Goal: Task Accomplishment & Management: Manage account settings

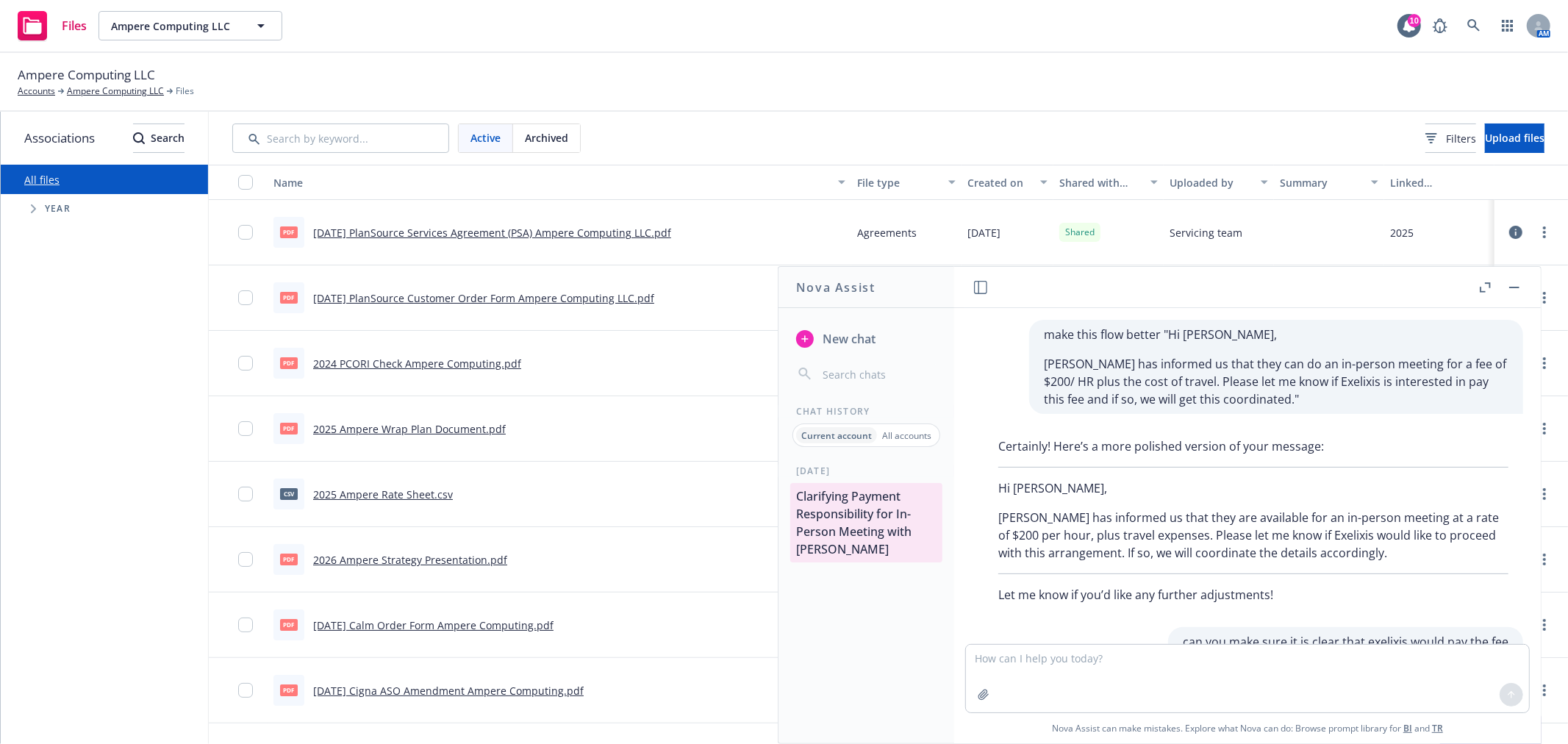
scroll to position [261, 0]
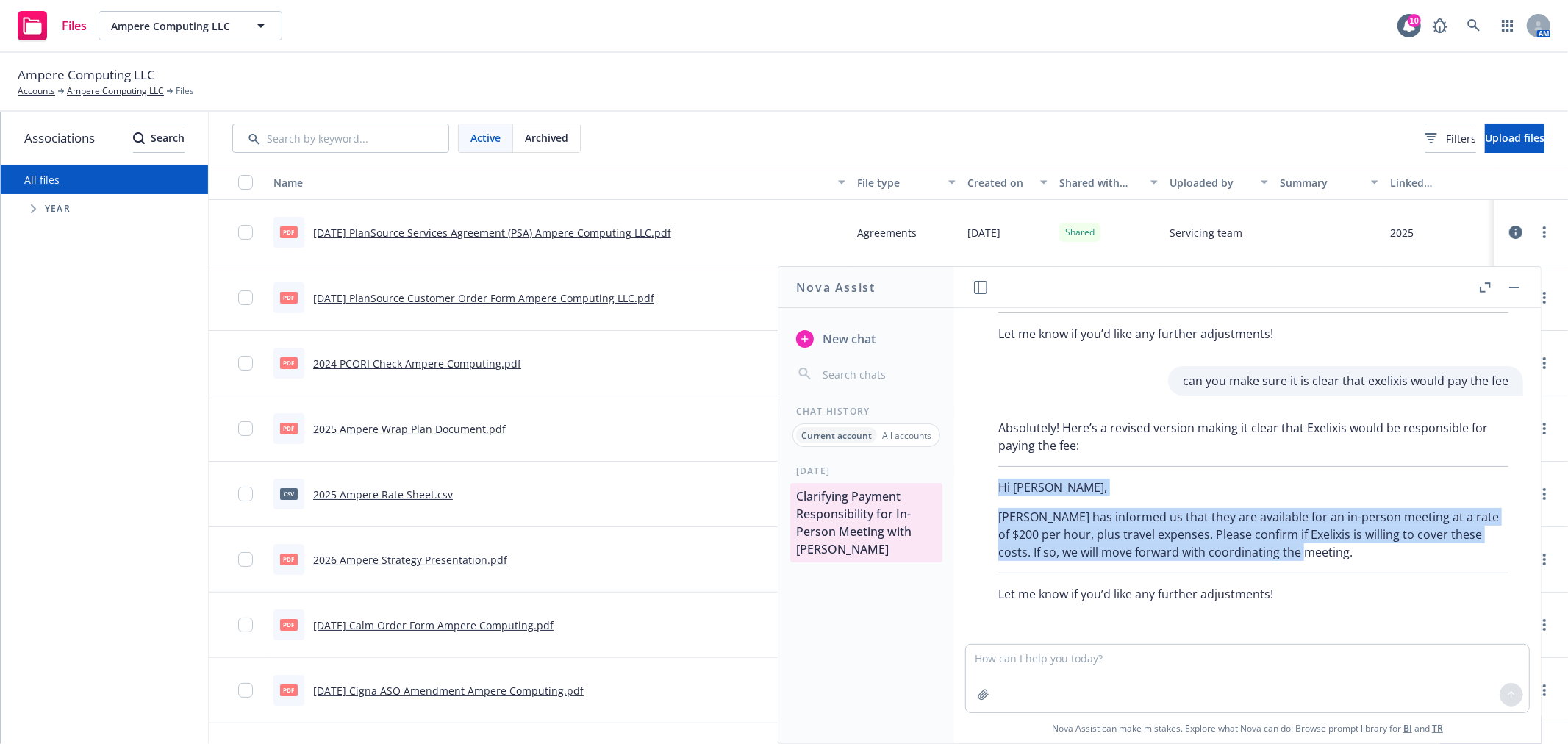
click at [1513, 287] on rect "button" at bounding box center [1514, 287] width 10 height 2
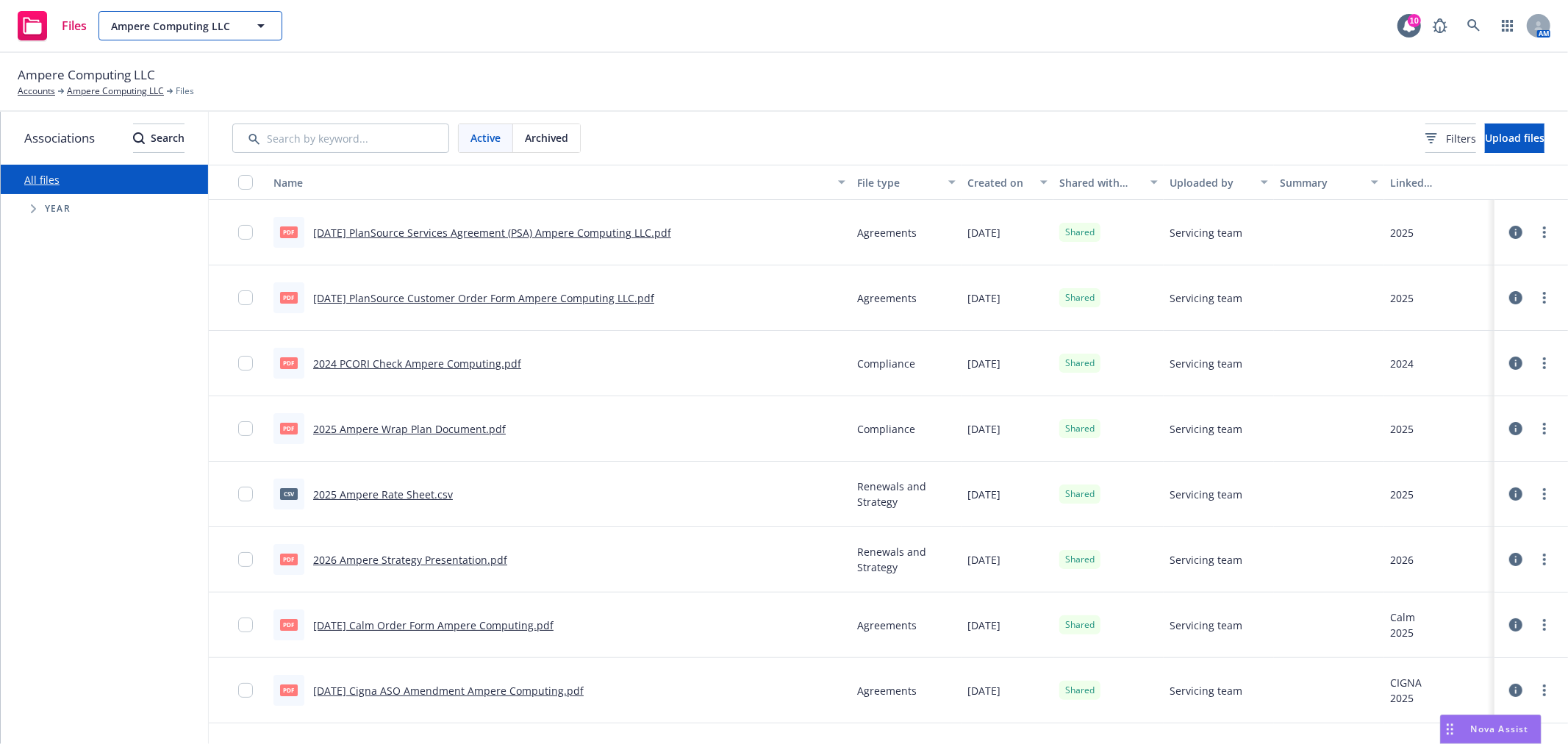
click at [254, 31] on icon "button" at bounding box center [261, 25] width 17 height 17
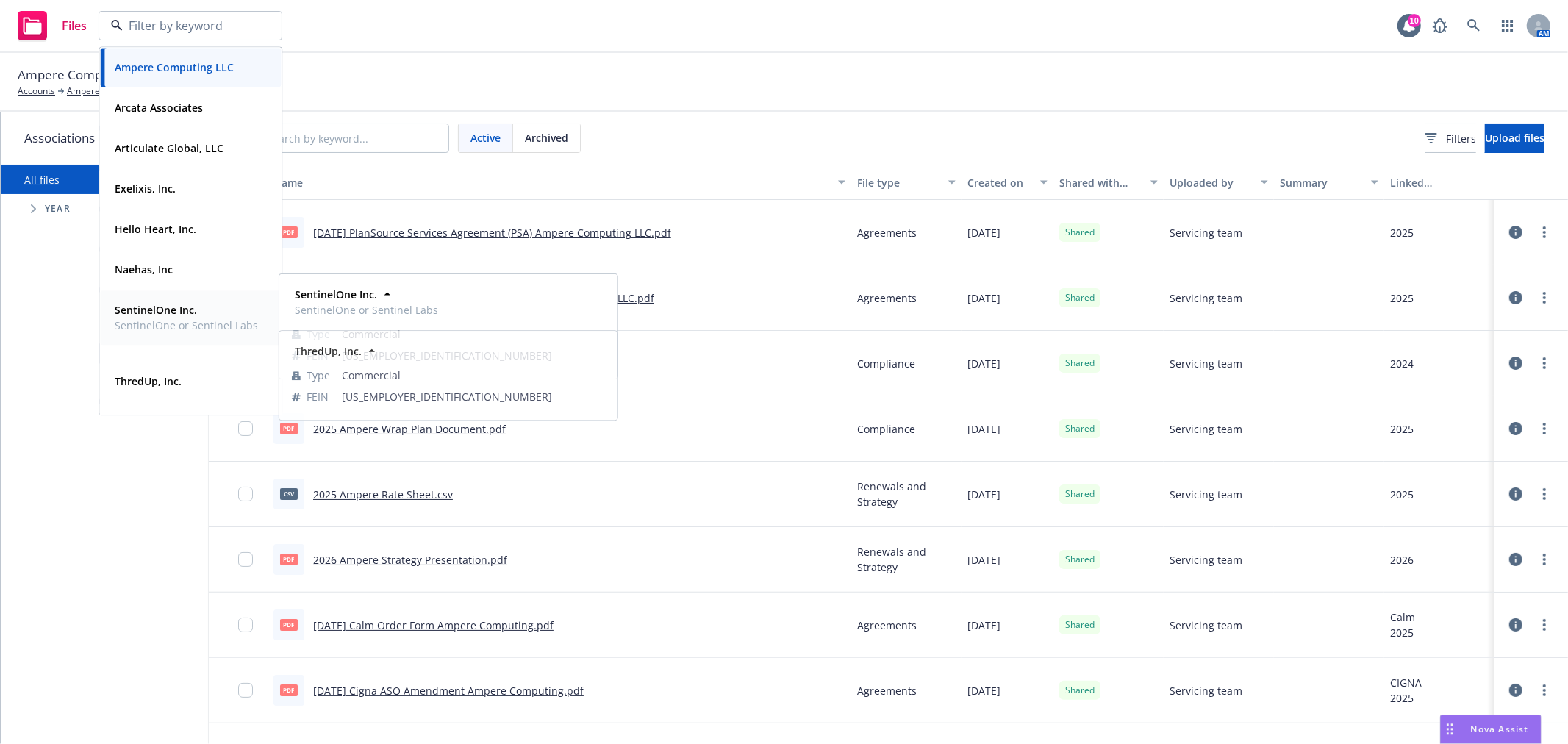
click at [216, 328] on span "SentinelOne or Sentinel Labs" at bounding box center [186, 325] width 144 height 16
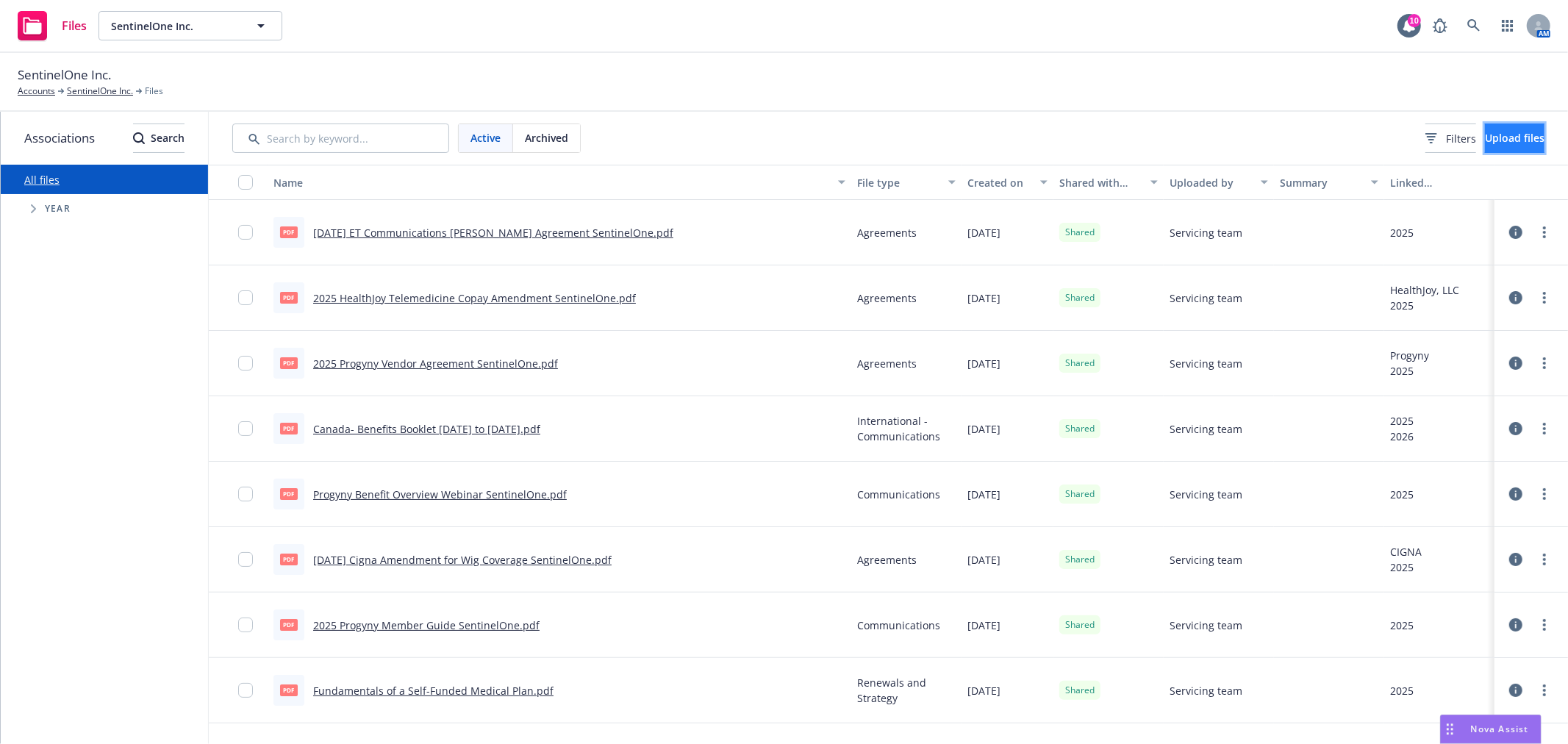
click at [1523, 133] on span "Upload files" at bounding box center [1514, 138] width 59 height 14
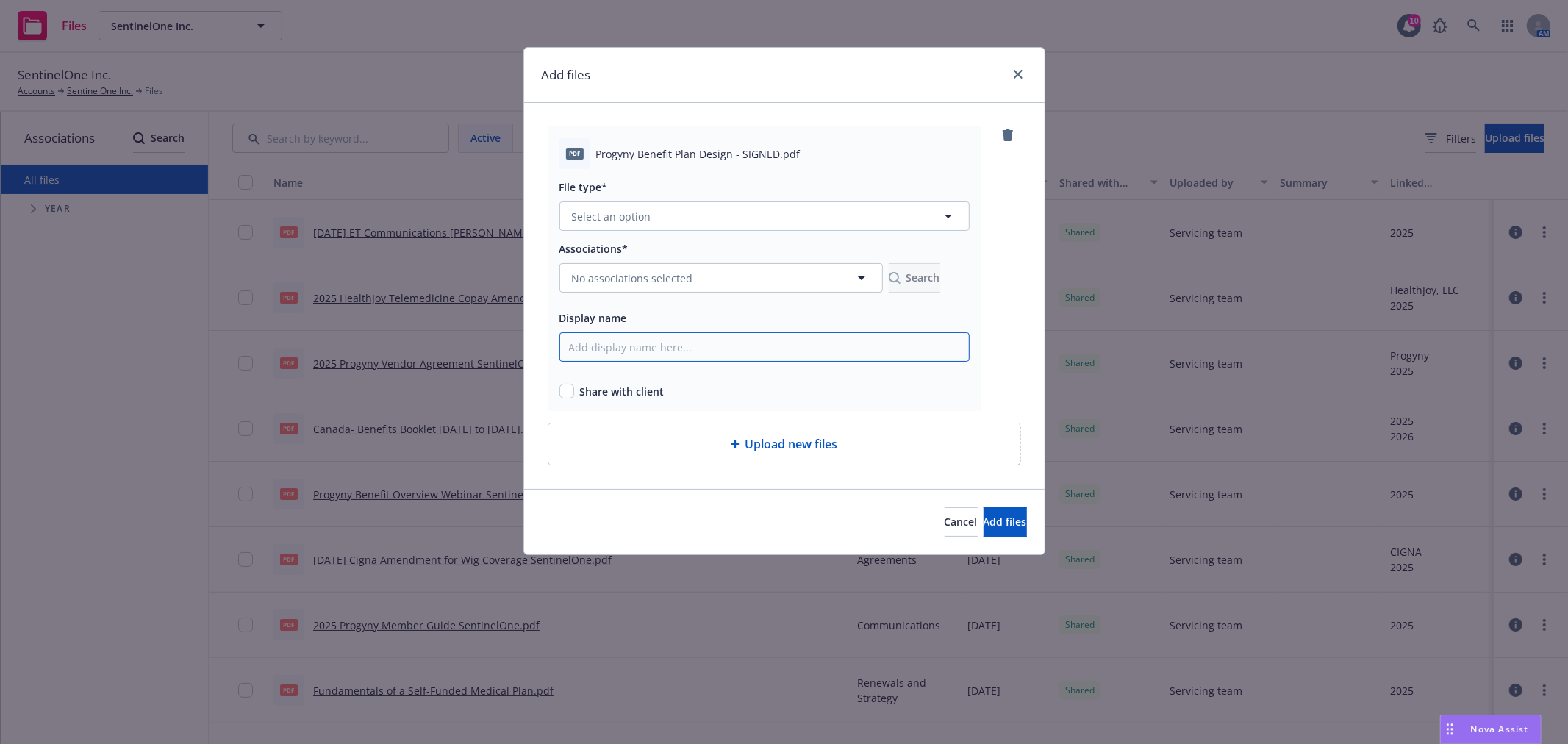
click at [688, 338] on input "Display name" at bounding box center [765, 347] width 411 height 29
paste input "2025 Progyny Benefit Plan Design SentinelOne"
type input "2025 Progyny Benefit Plan Design SentinelOne"
click at [565, 392] on input "checkbox" at bounding box center [567, 391] width 15 height 15
checkbox input "true"
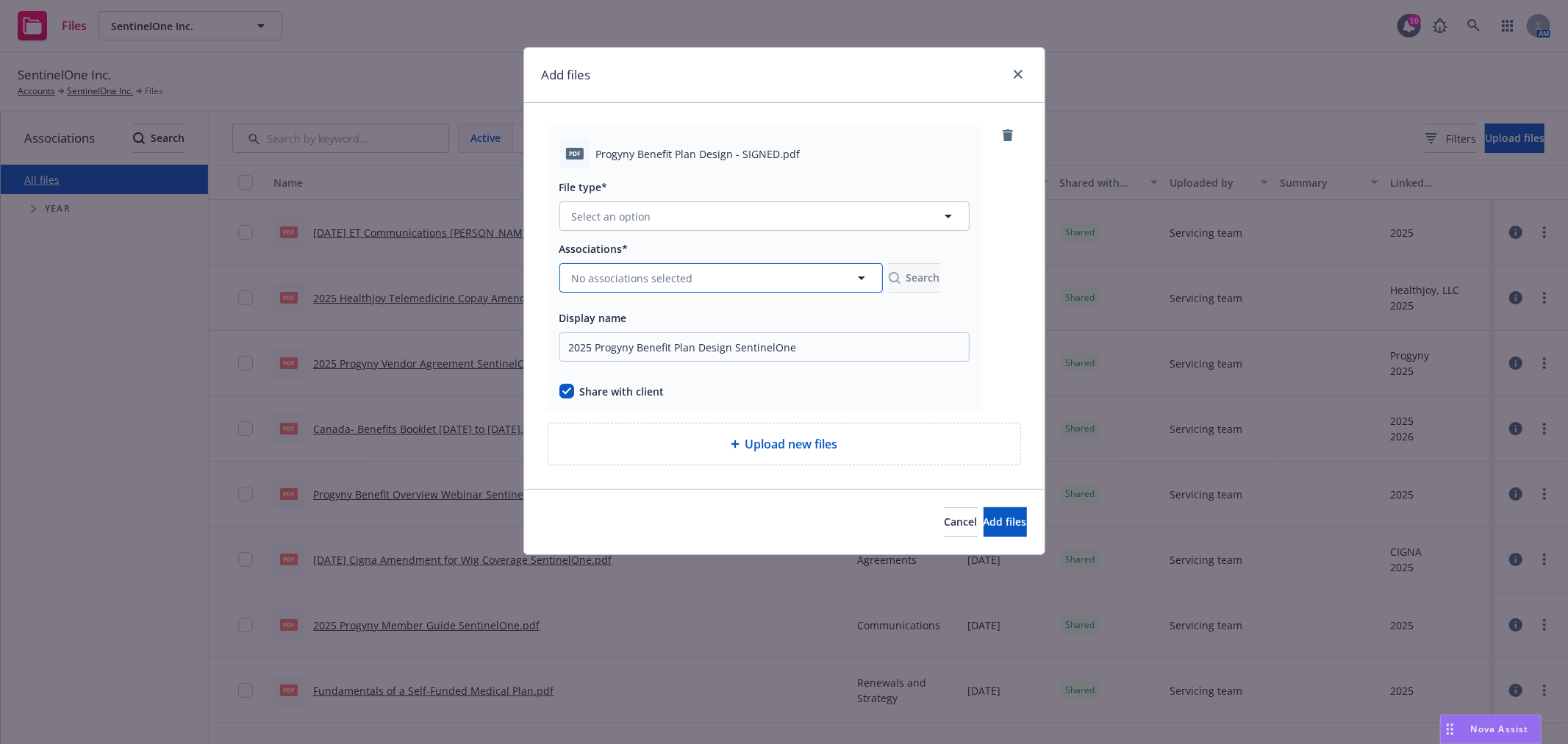
click at [662, 292] on button "No associations selected" at bounding box center [722, 277] width 324 height 29
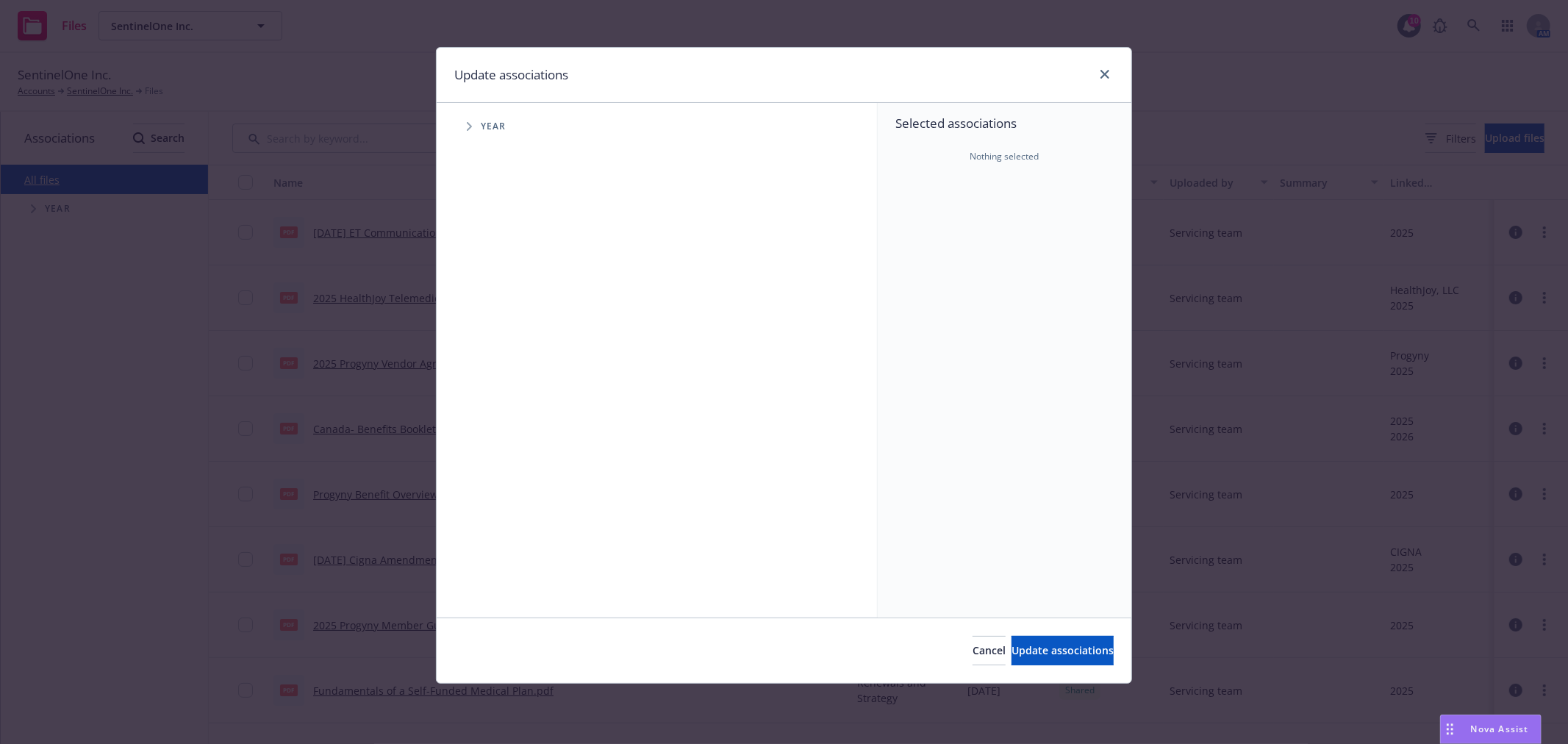
click at [471, 126] on icon "Tree Example" at bounding box center [469, 126] width 6 height 9
click at [501, 336] on div "2025 Year" at bounding box center [521, 328] width 44 height 28
click at [511, 334] on input "Tree Example" at bounding box center [506, 328] width 15 height 15
click at [510, 329] on input "Tree Example" at bounding box center [506, 328] width 15 height 15
checkbox input "true"
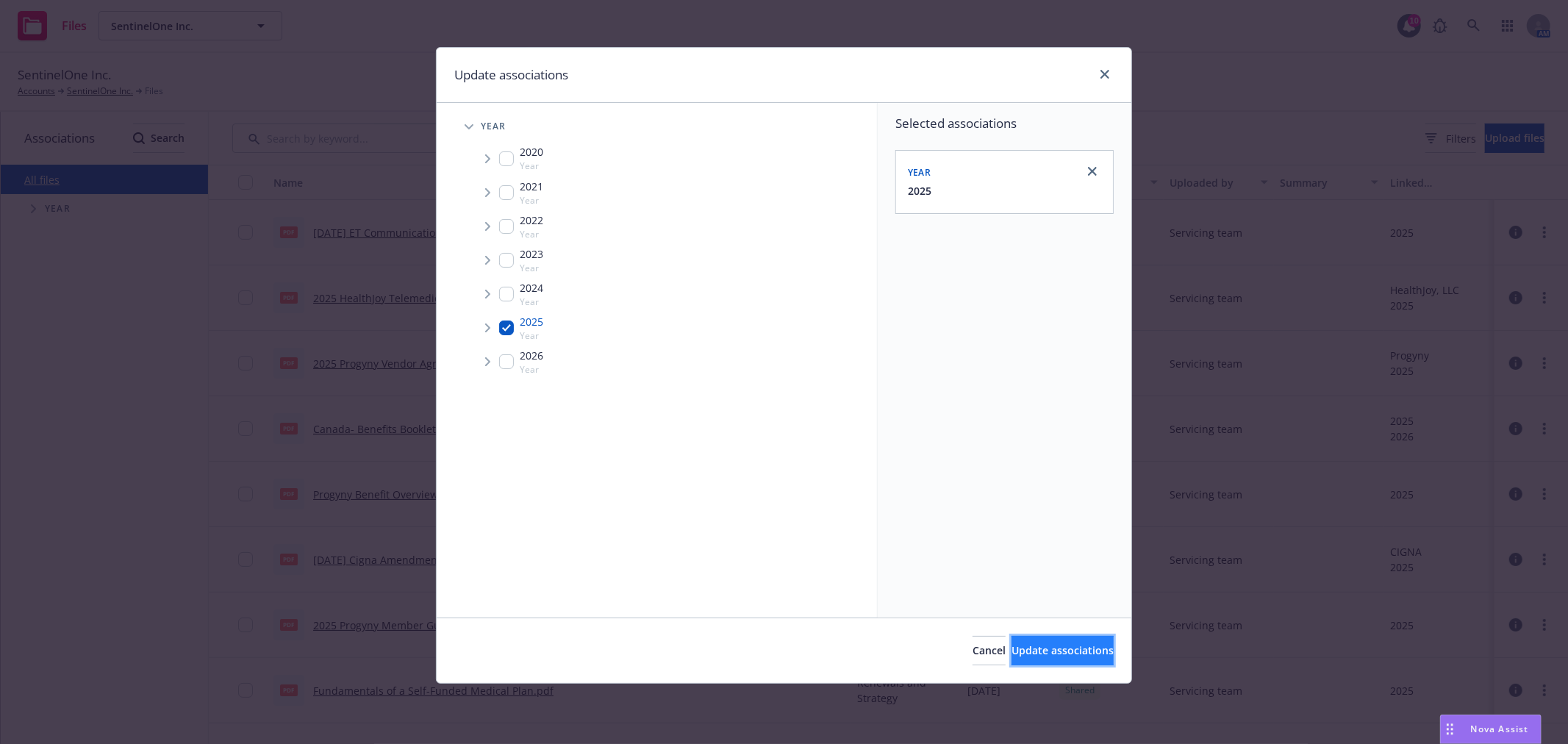
click at [1086, 656] on span "Update associations" at bounding box center [1062, 651] width 102 height 14
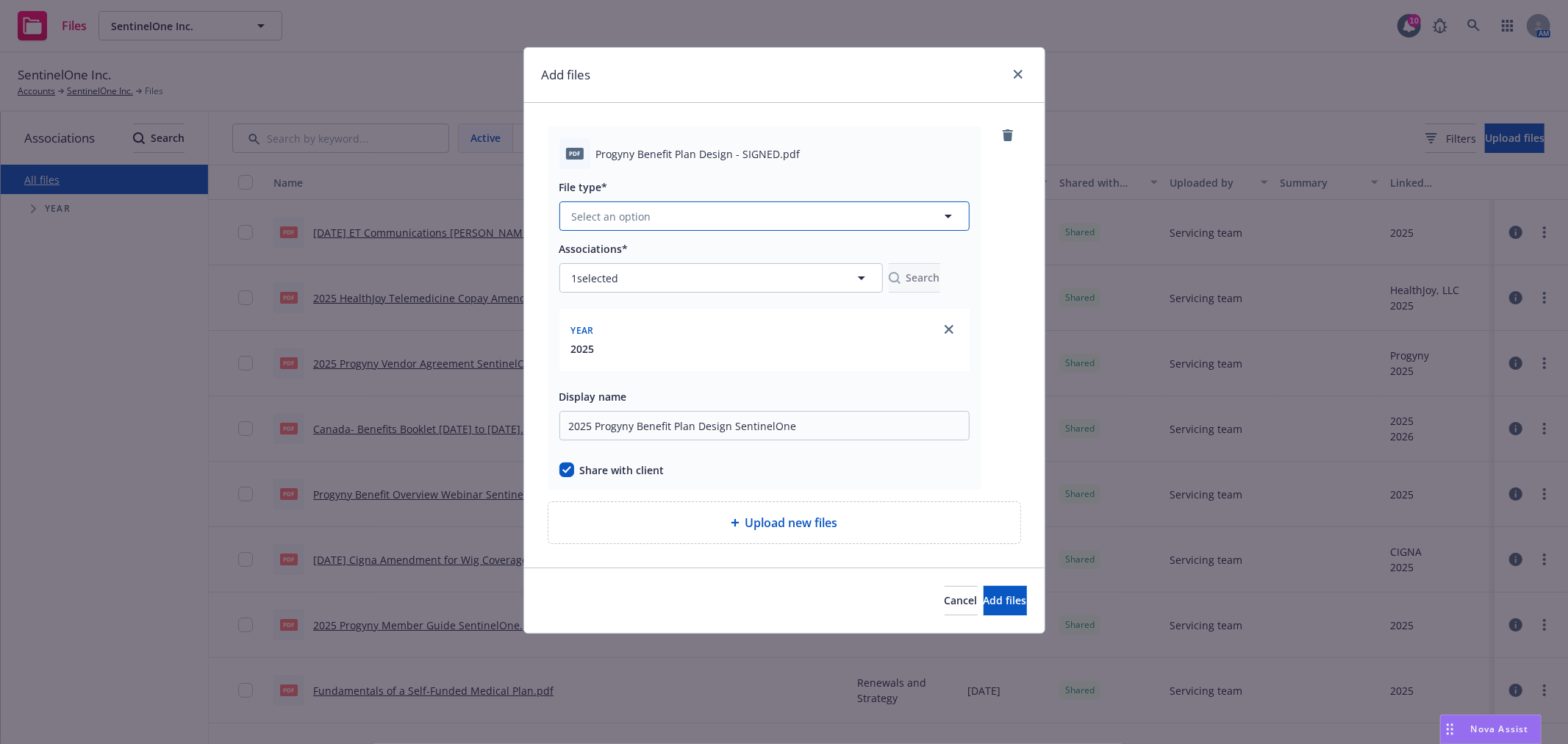
click at [797, 205] on button "Select an option" at bounding box center [765, 216] width 411 height 29
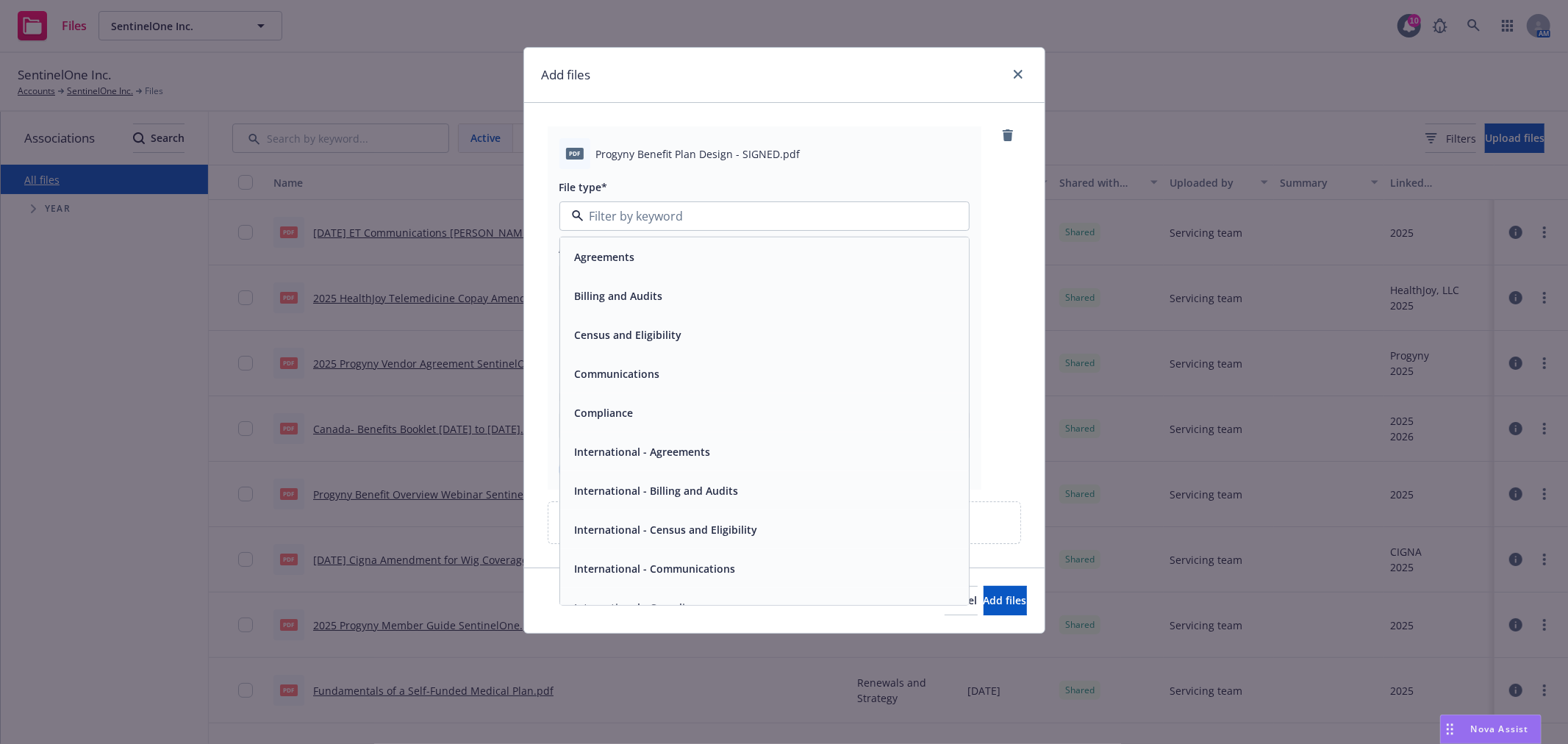
click at [666, 389] on div "Communications" at bounding box center [764, 374] width 409 height 39
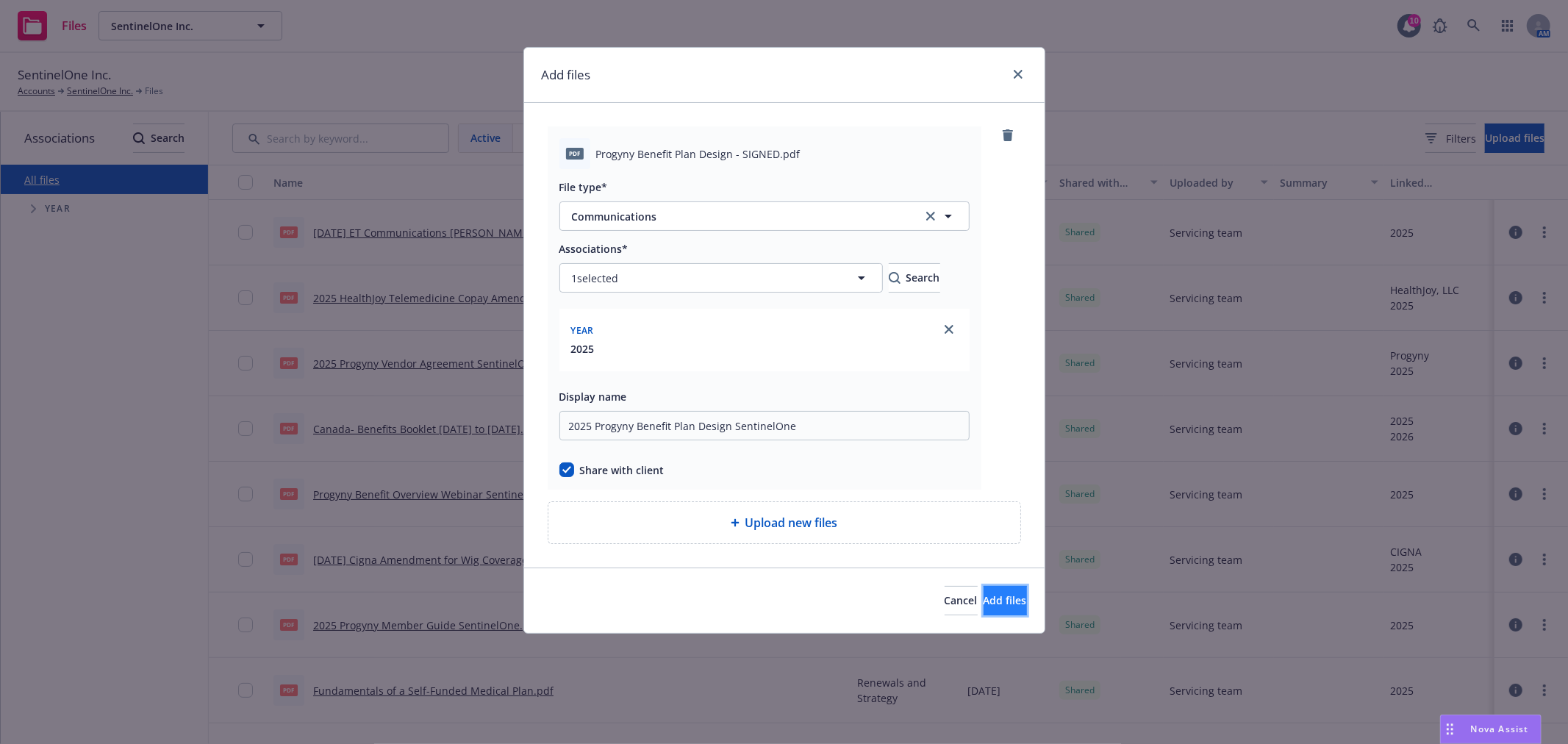
click at [986, 605] on span "Add files" at bounding box center [1005, 600] width 43 height 14
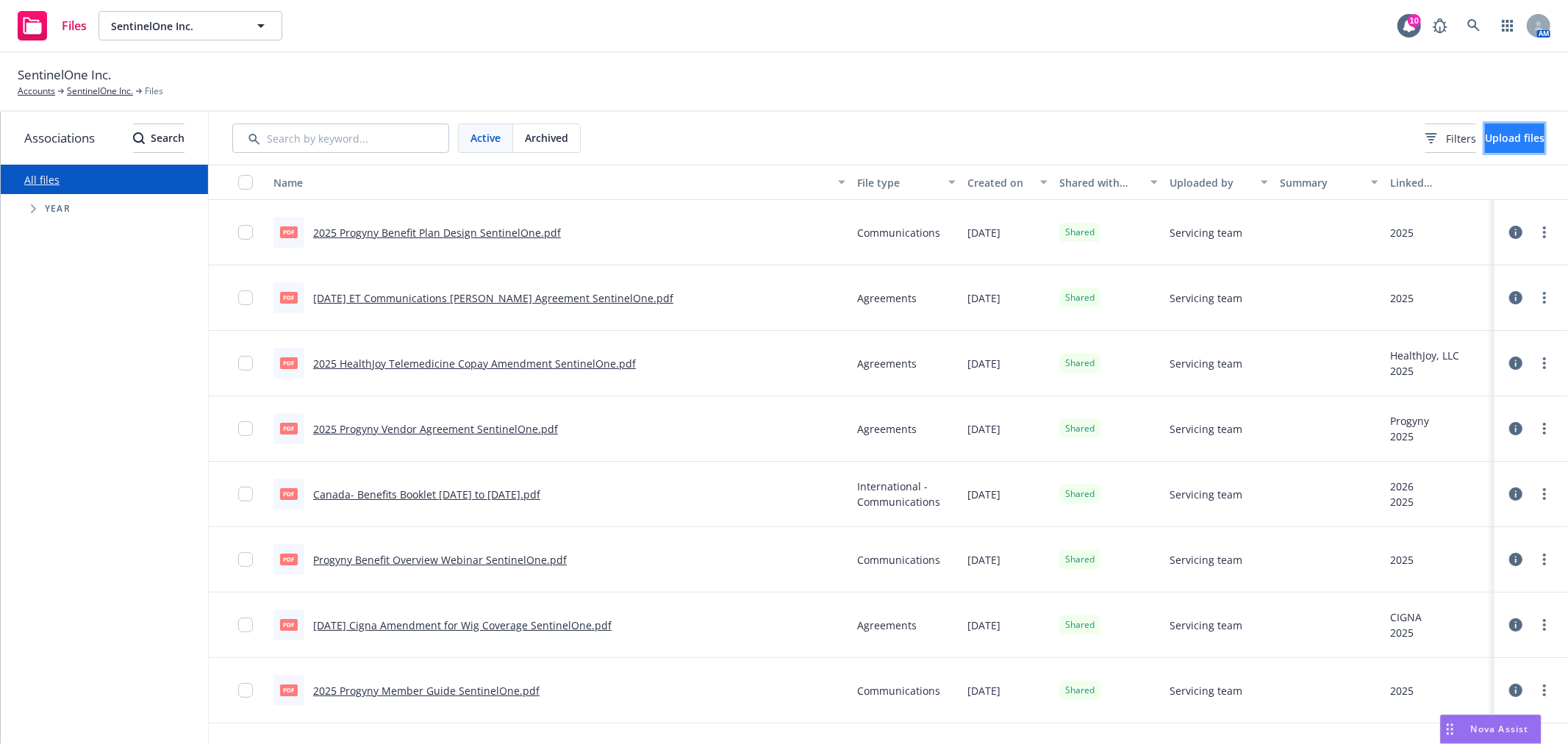
click at [1540, 135] on span "Upload files" at bounding box center [1514, 138] width 59 height 14
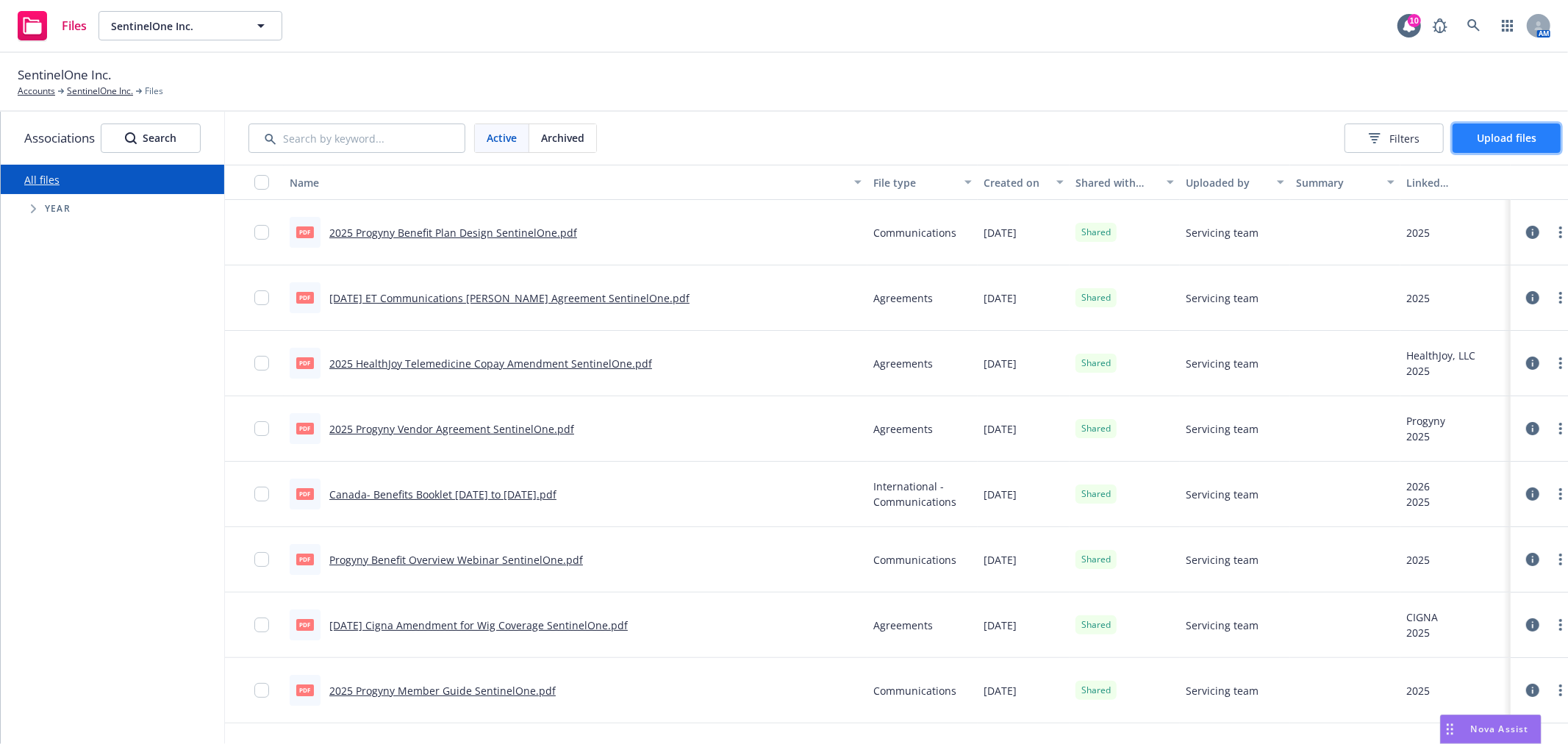
click at [1504, 144] on span "Upload files" at bounding box center [1506, 138] width 59 height 14
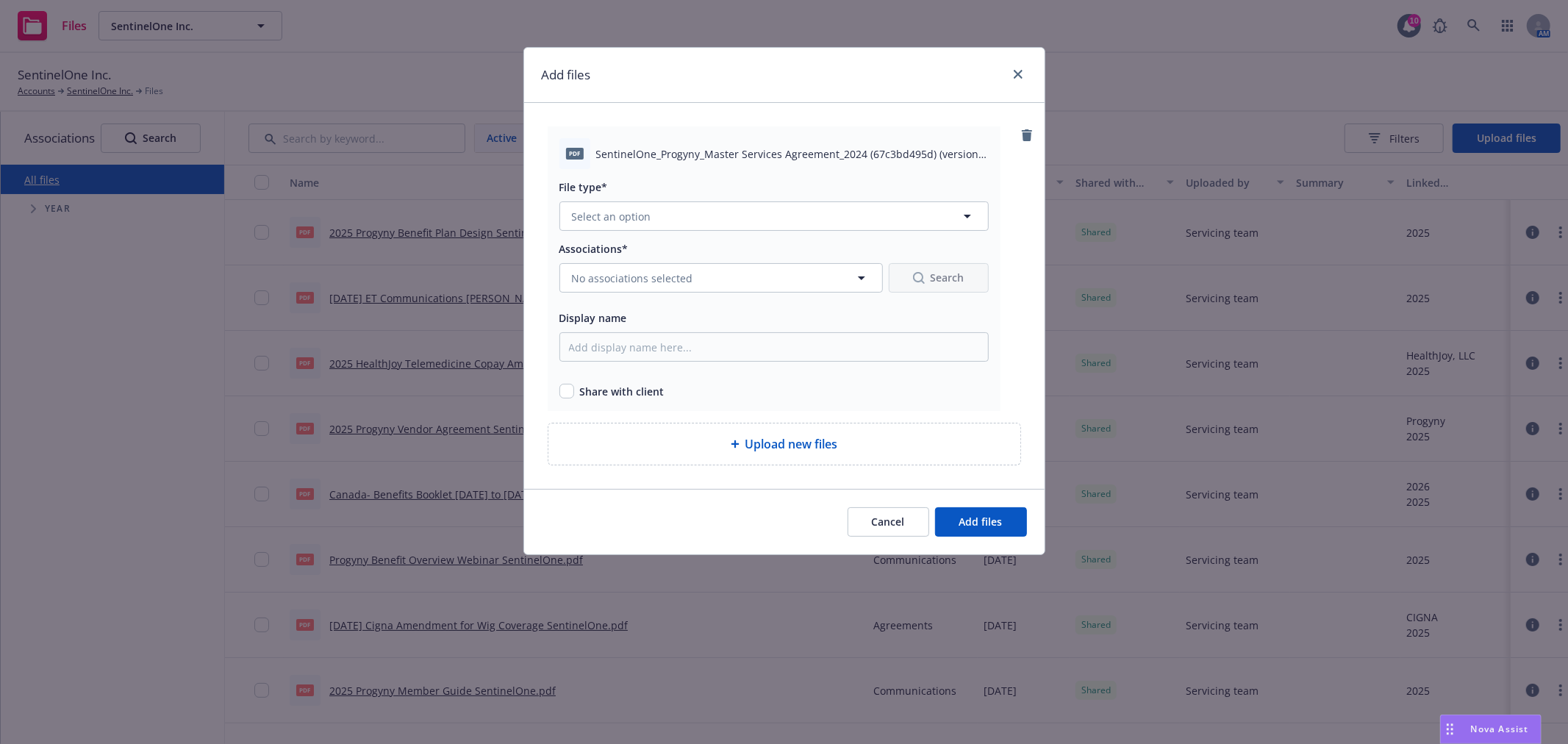
click at [688, 361] on div "Associations* No associations selected Search Display name Share with client" at bounding box center [775, 320] width 430 height 160
click at [688, 356] on input "Display name" at bounding box center [775, 347] width 430 height 29
paste input "2025 Progyny Master Services Agreement SentinelOne"
type input "2025 Progyny Master Services Agreement SentinelOne"
click at [562, 393] on input "checkbox" at bounding box center [567, 391] width 15 height 15
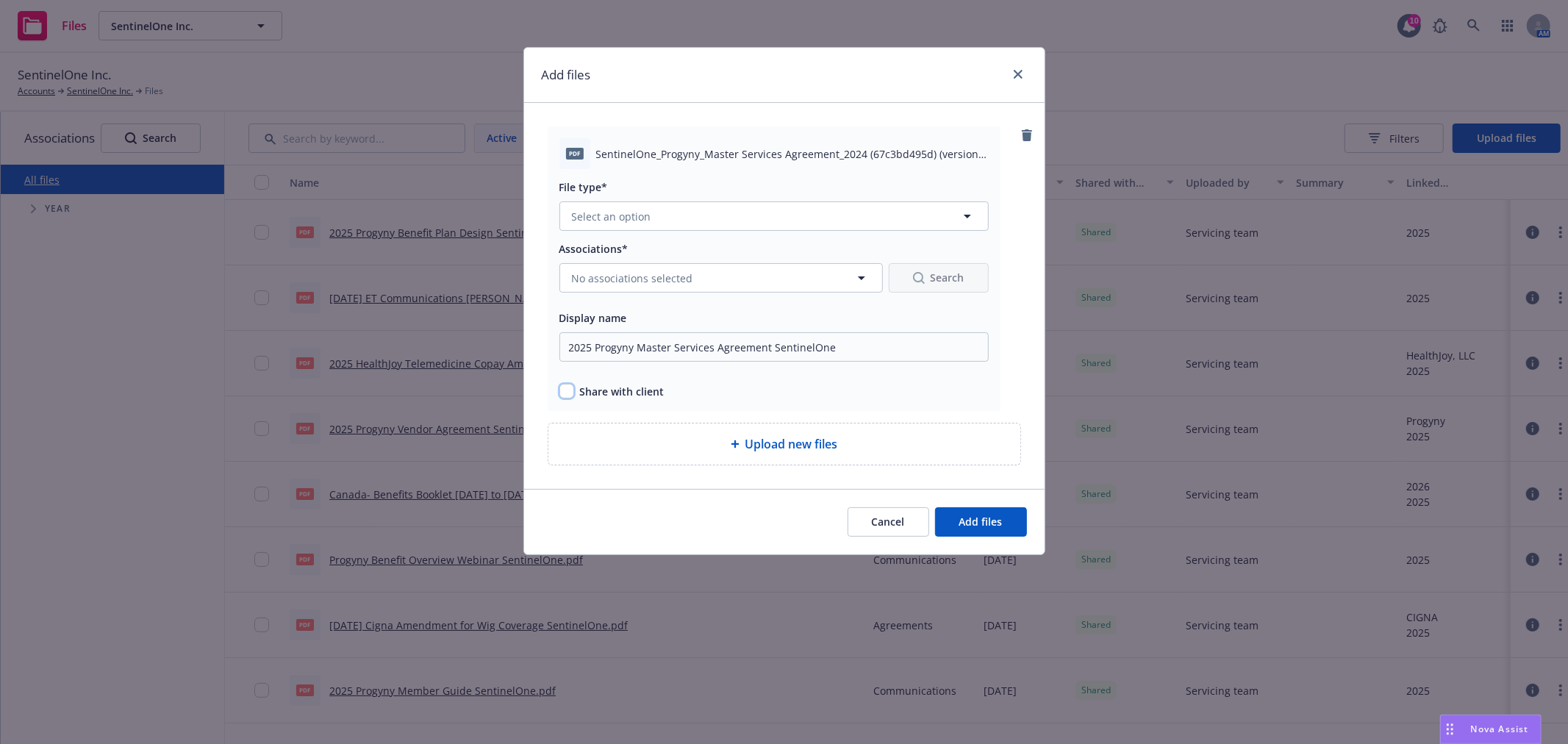
checkbox input "true"
click at [700, 201] on div "File type* Select an option" at bounding box center [775, 204] width 430 height 53
drag, startPoint x: 700, startPoint y: 207, endPoint x: 689, endPoint y: 211, distance: 11.7
click at [700, 208] on button "Select an option" at bounding box center [775, 216] width 430 height 29
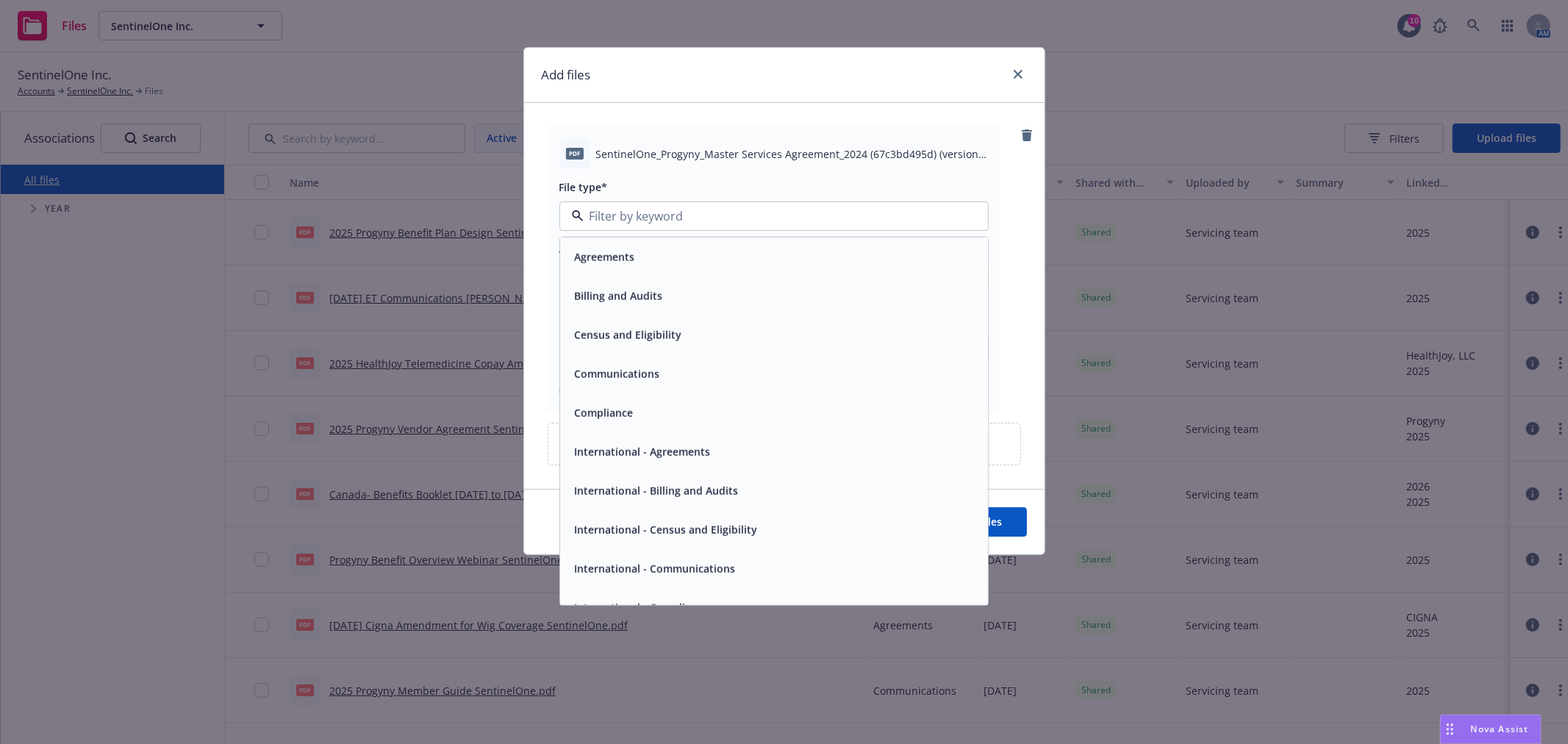
drag, startPoint x: 631, startPoint y: 261, endPoint x: 640, endPoint y: 284, distance: 24.7
click at [630, 261] on span "Agreements" at bounding box center [605, 257] width 60 height 16
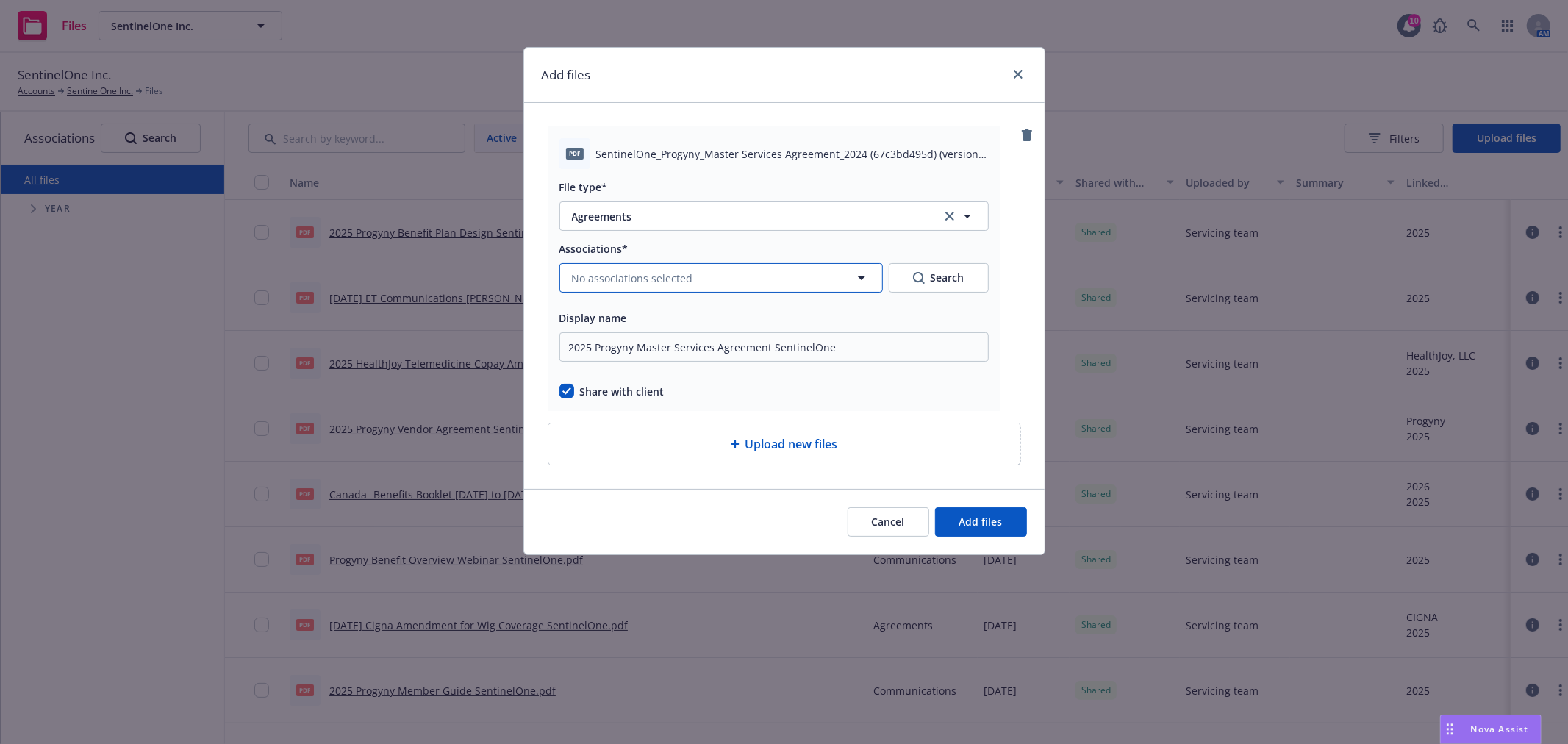
click at [638, 280] on span "No associations selected" at bounding box center [632, 279] width 122 height 16
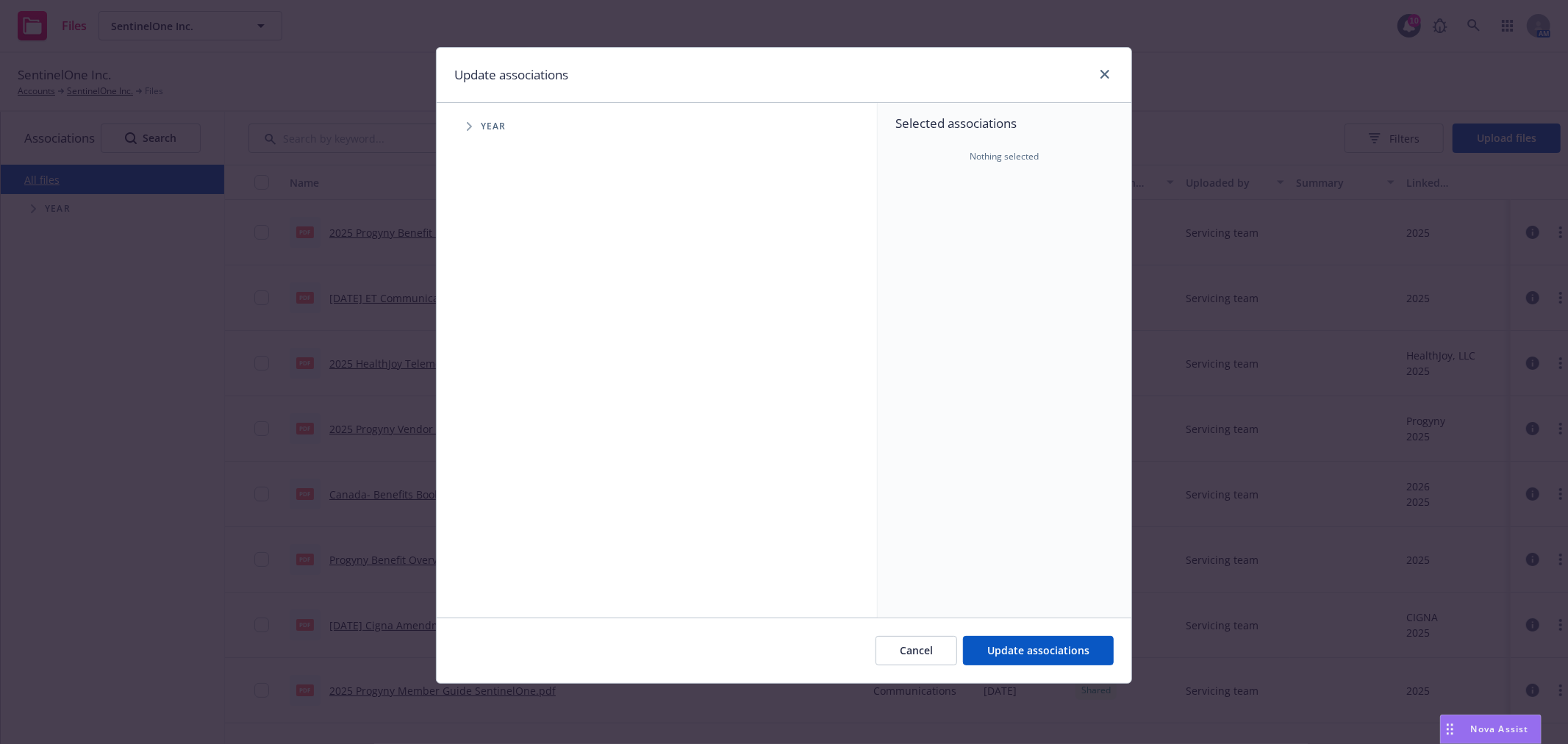
click at [475, 133] on span "Tree Example" at bounding box center [469, 126] width 24 height 24
drag, startPoint x: 511, startPoint y: 314, endPoint x: 508, endPoint y: 325, distance: 11.4
click at [511, 317] on div "2025 Year" at bounding box center [521, 328] width 44 height 28
checkbox input "true"
click at [496, 327] on span "Tree Example" at bounding box center [487, 328] width 24 height 24
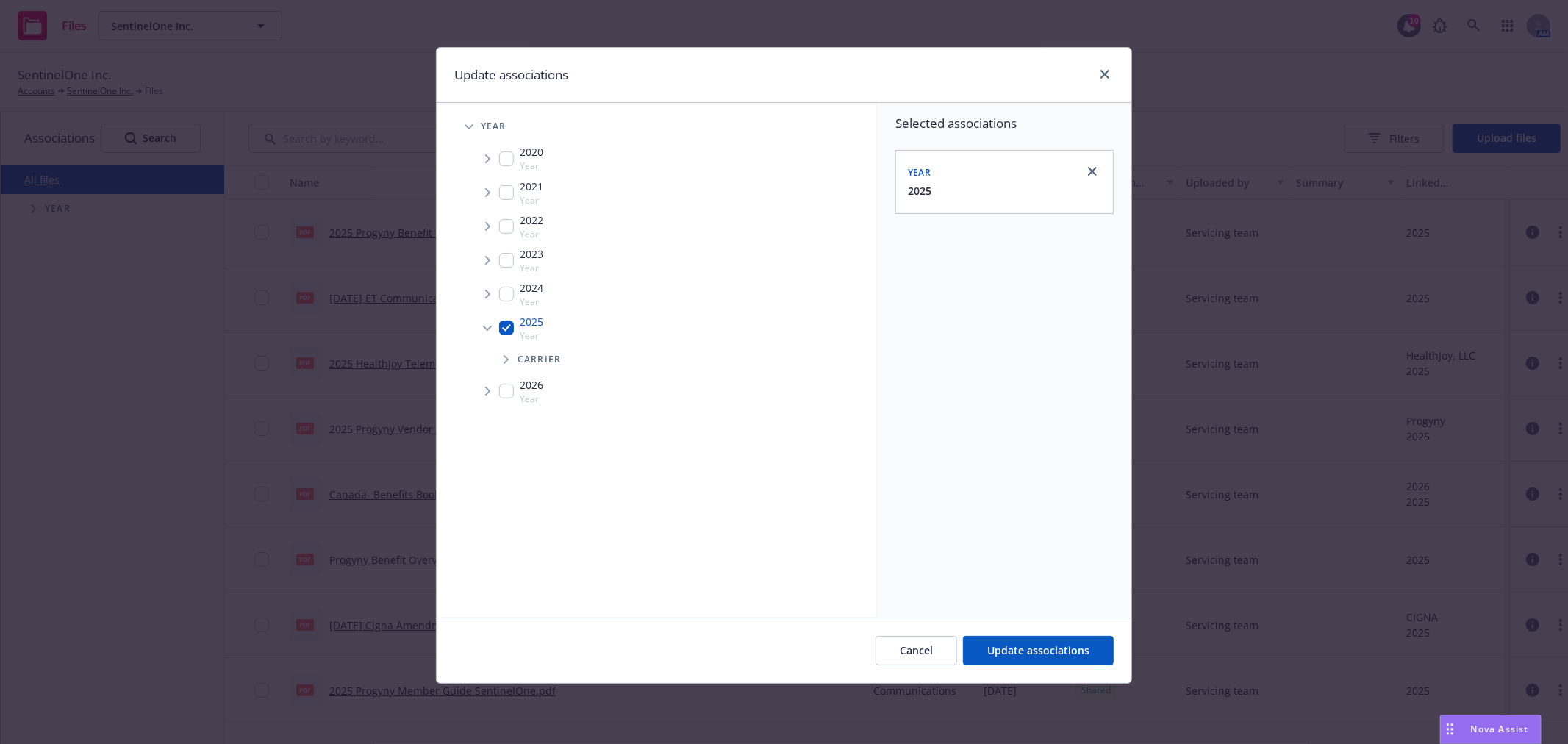
click at [505, 363] on icon "Tree Example" at bounding box center [506, 359] width 6 height 9
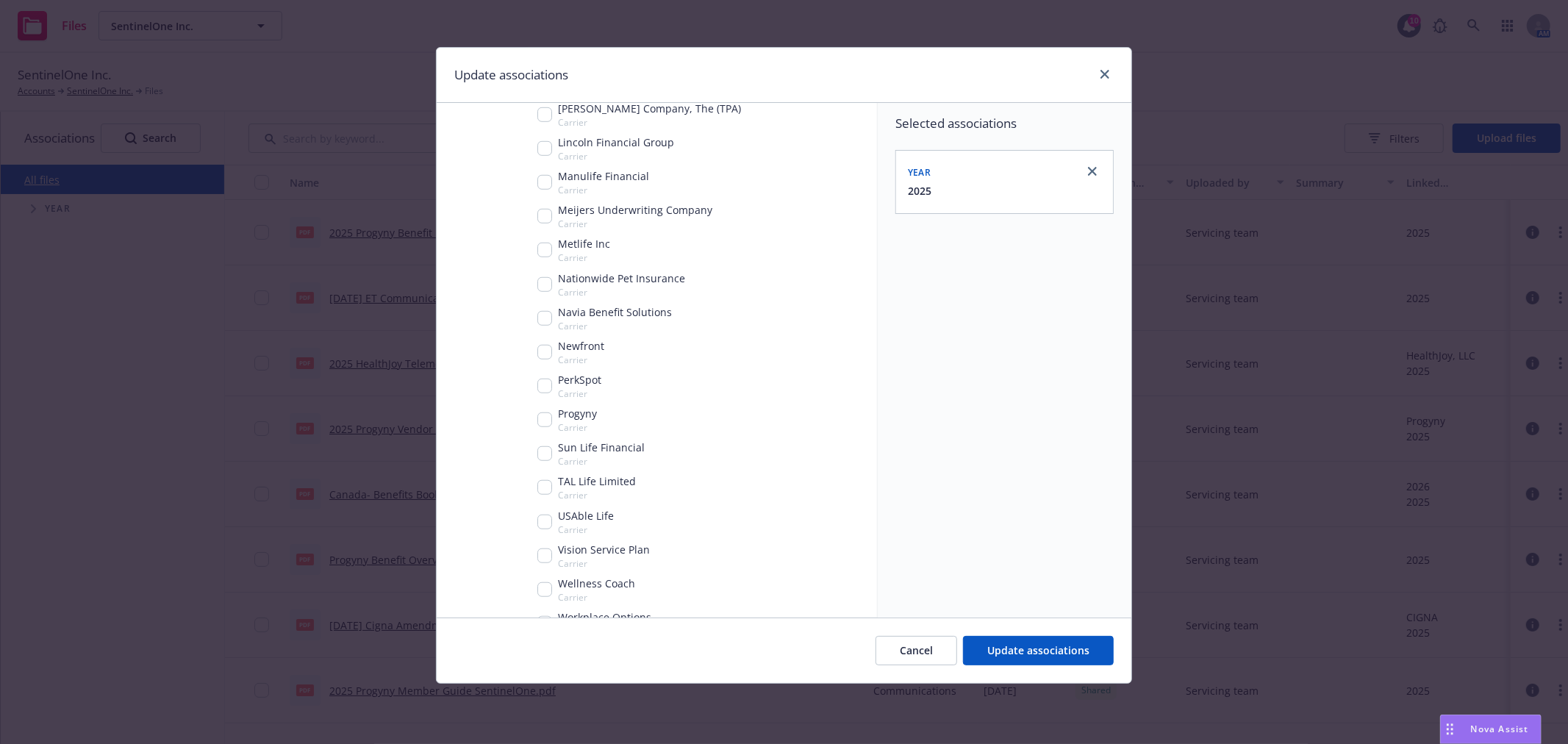
scroll to position [952, 0]
drag, startPoint x: 542, startPoint y: 358, endPoint x: 836, endPoint y: 517, distance: 334.2
click at [542, 357] on input "Tree Example" at bounding box center [545, 355] width 15 height 15
checkbox input "true"
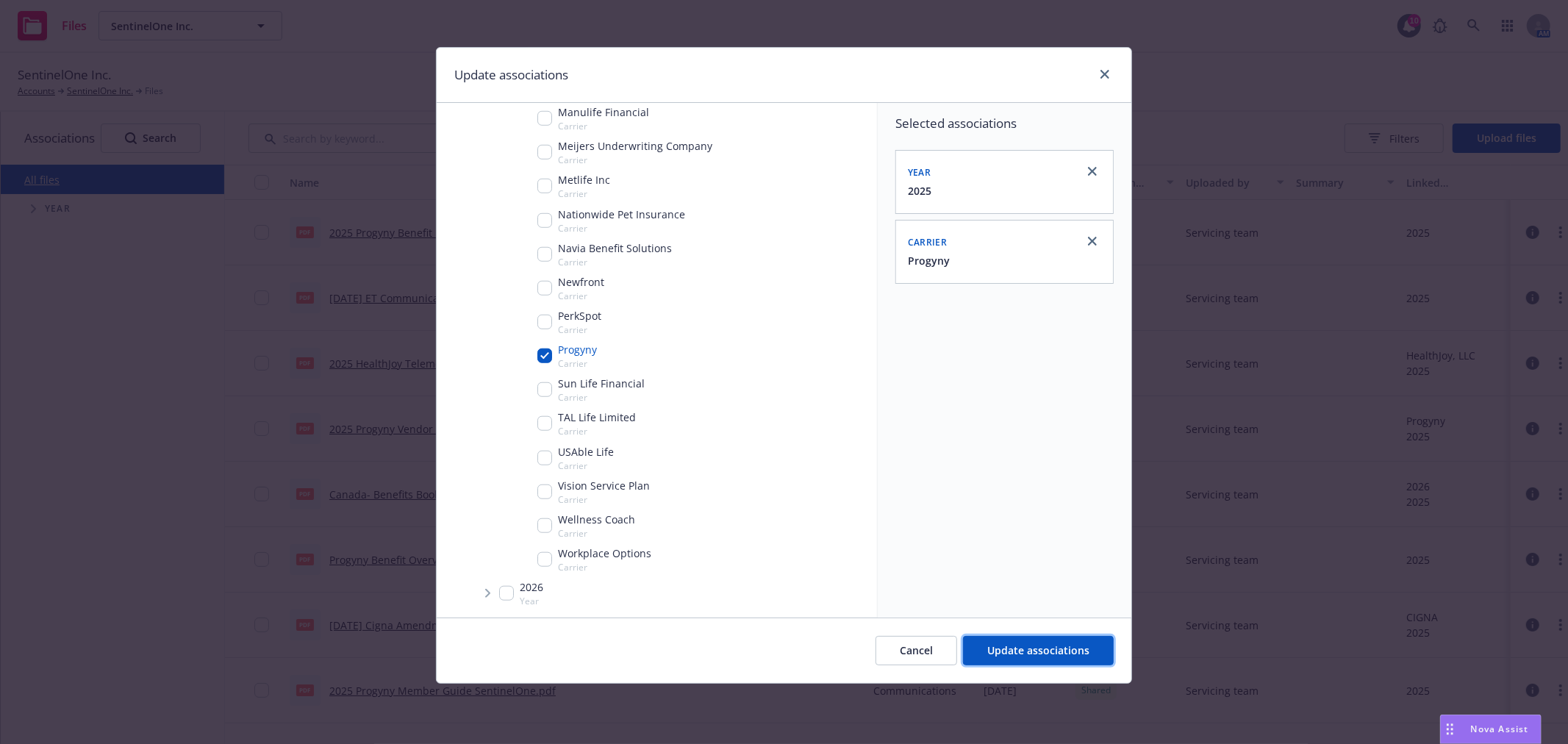
click at [1026, 643] on button "Update associations" at bounding box center [1038, 650] width 151 height 29
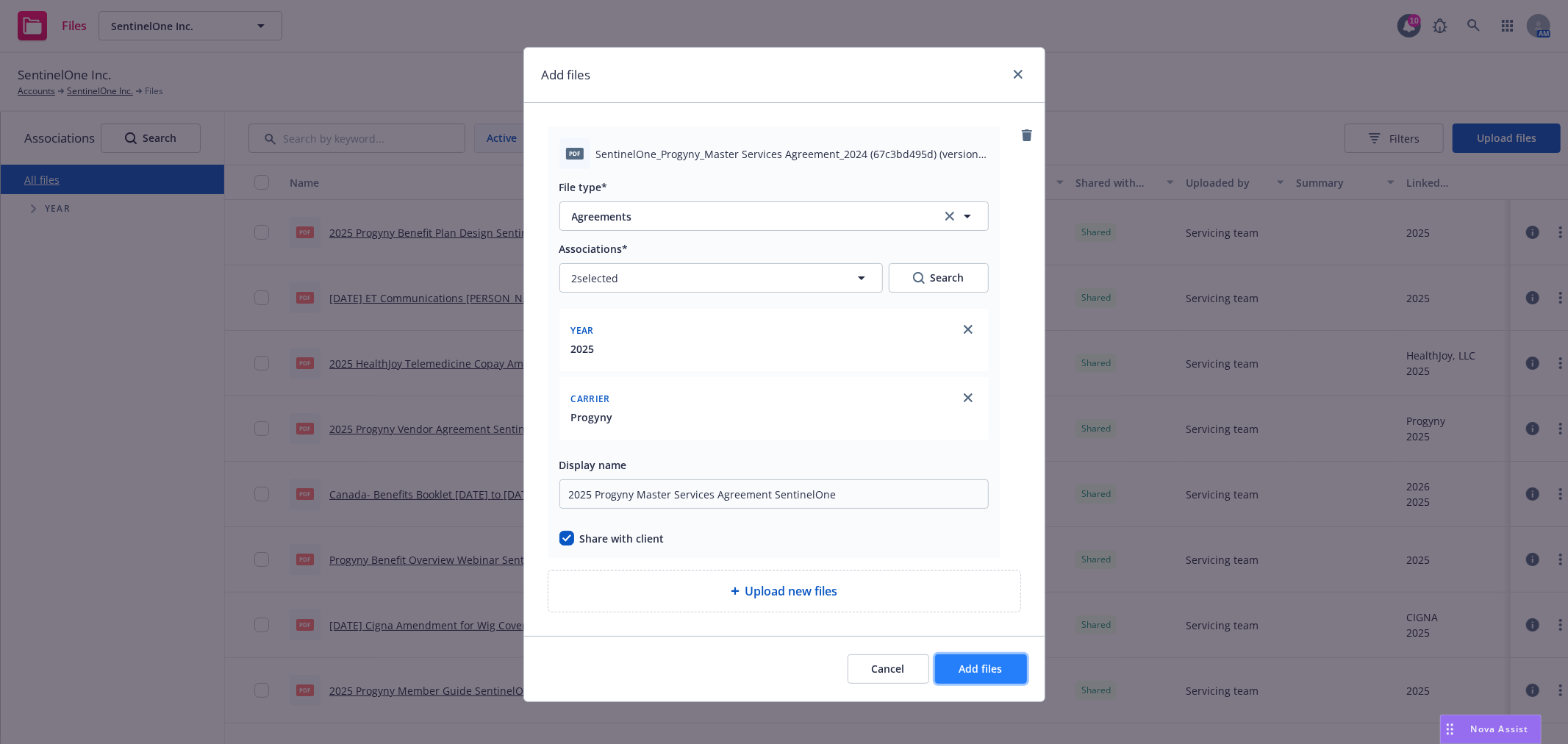
click at [959, 676] on span "Add files" at bounding box center [981, 669] width 43 height 14
